Goal: Information Seeking & Learning: Learn about a topic

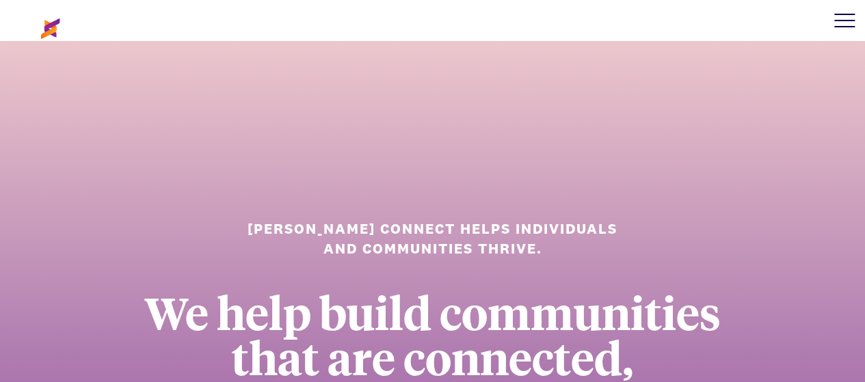
click at [850, 30] on div at bounding box center [844, 20] width 41 height 41
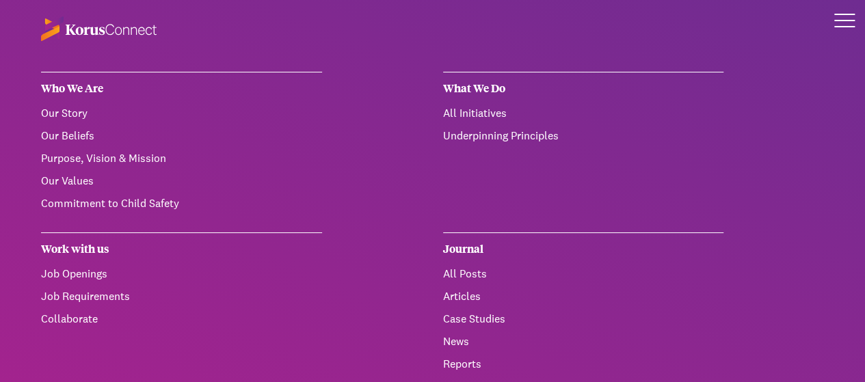
click at [75, 113] on link "Our Story" at bounding box center [64, 113] width 46 height 14
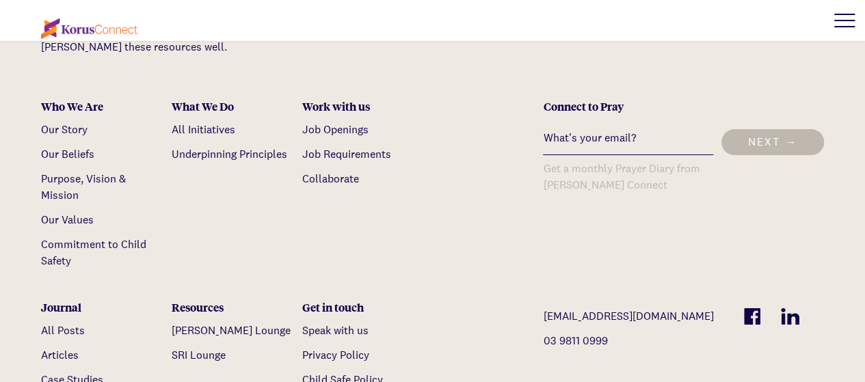
scroll to position [5058, 0]
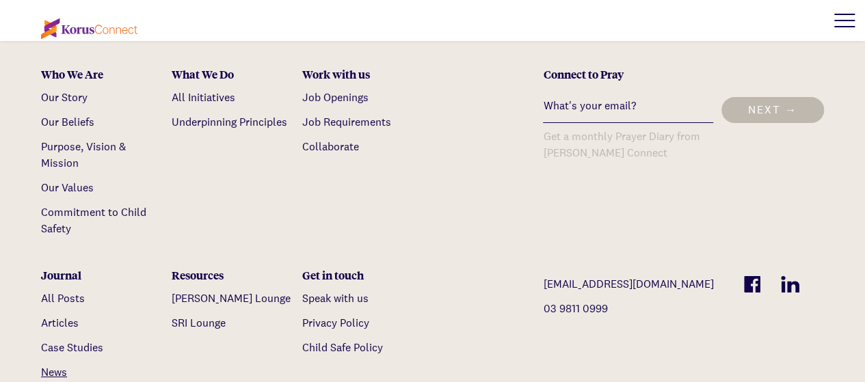
click at [65, 365] on link "News" at bounding box center [54, 372] width 26 height 14
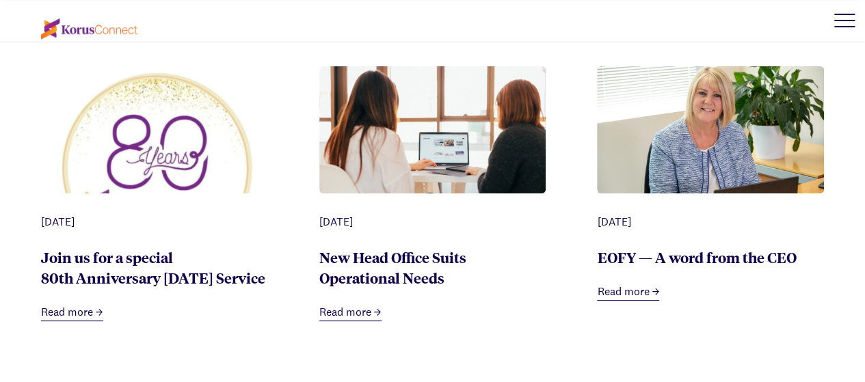
scroll to position [684, 0]
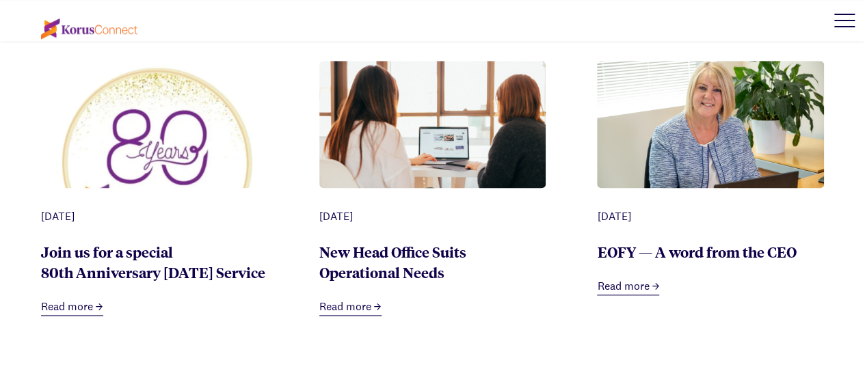
click at [124, 277] on link "Join us for a special 80th Anniversary [DATE] Service" at bounding box center [153, 262] width 224 height 40
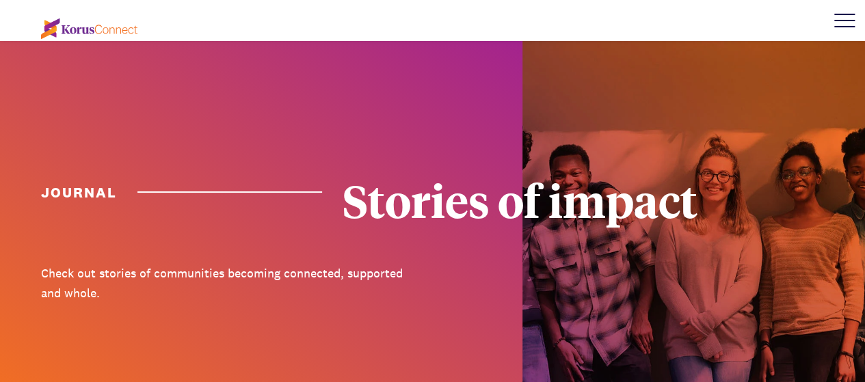
scroll to position [684, 0]
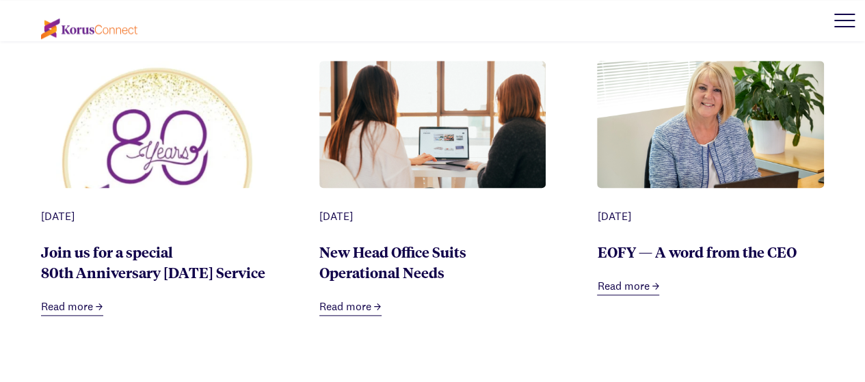
click at [369, 254] on link "New Head Office Suits Operational Needs" at bounding box center [392, 262] width 147 height 40
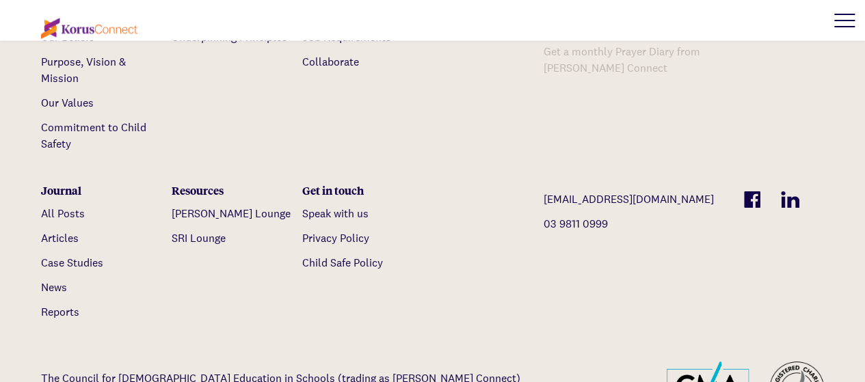
scroll to position [1572, 0]
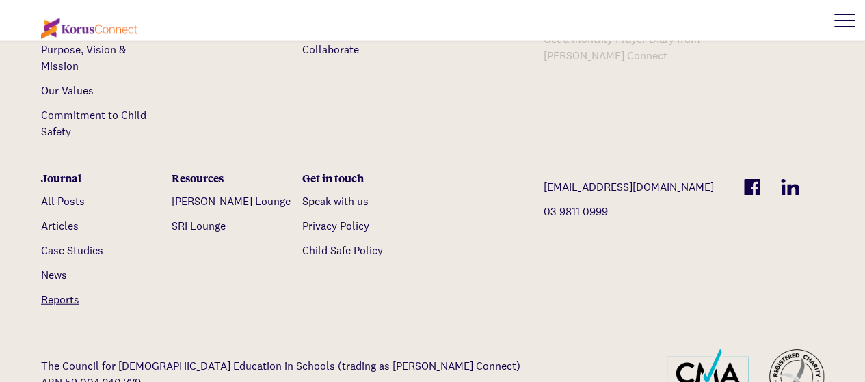
click at [67, 307] on link "Reports" at bounding box center [60, 300] width 38 height 14
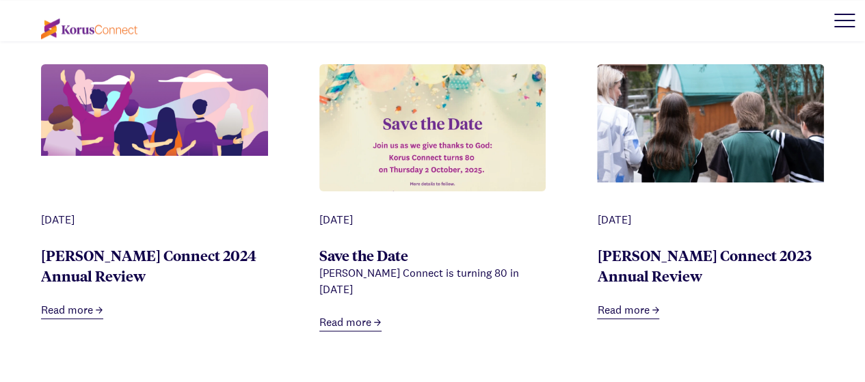
scroll to position [684, 0]
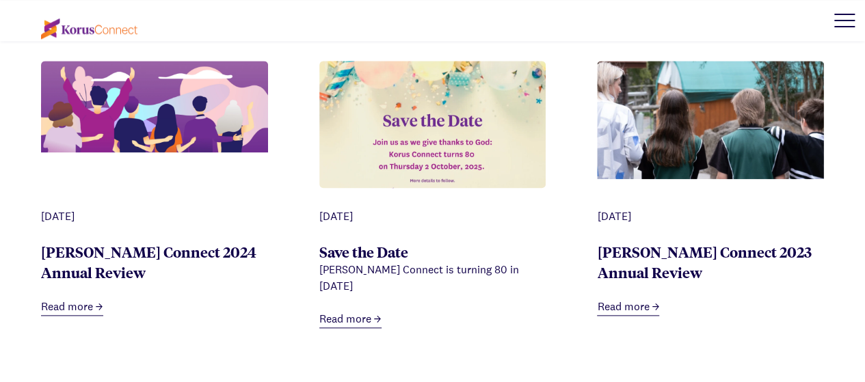
click at [81, 312] on link "Read more" at bounding box center [72, 307] width 62 height 17
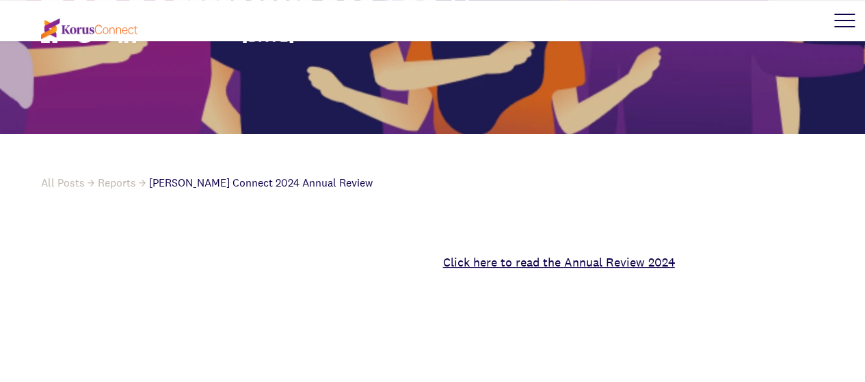
scroll to position [410, 0]
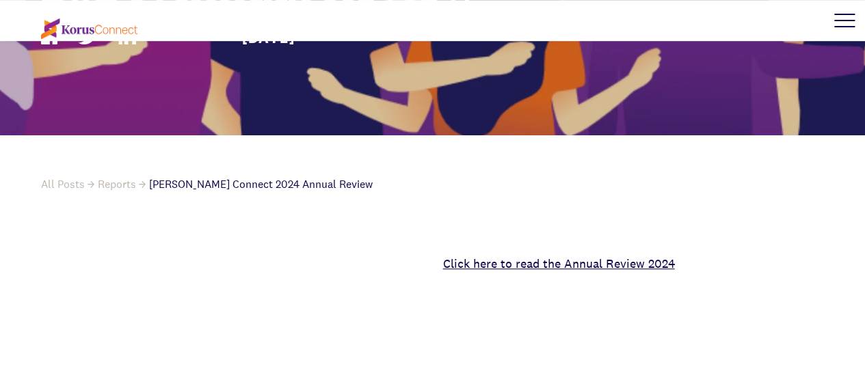
click at [630, 266] on link "Click here to read the Annual Review 2024" at bounding box center [559, 264] width 232 height 16
